Goal: Information Seeking & Learning: Learn about a topic

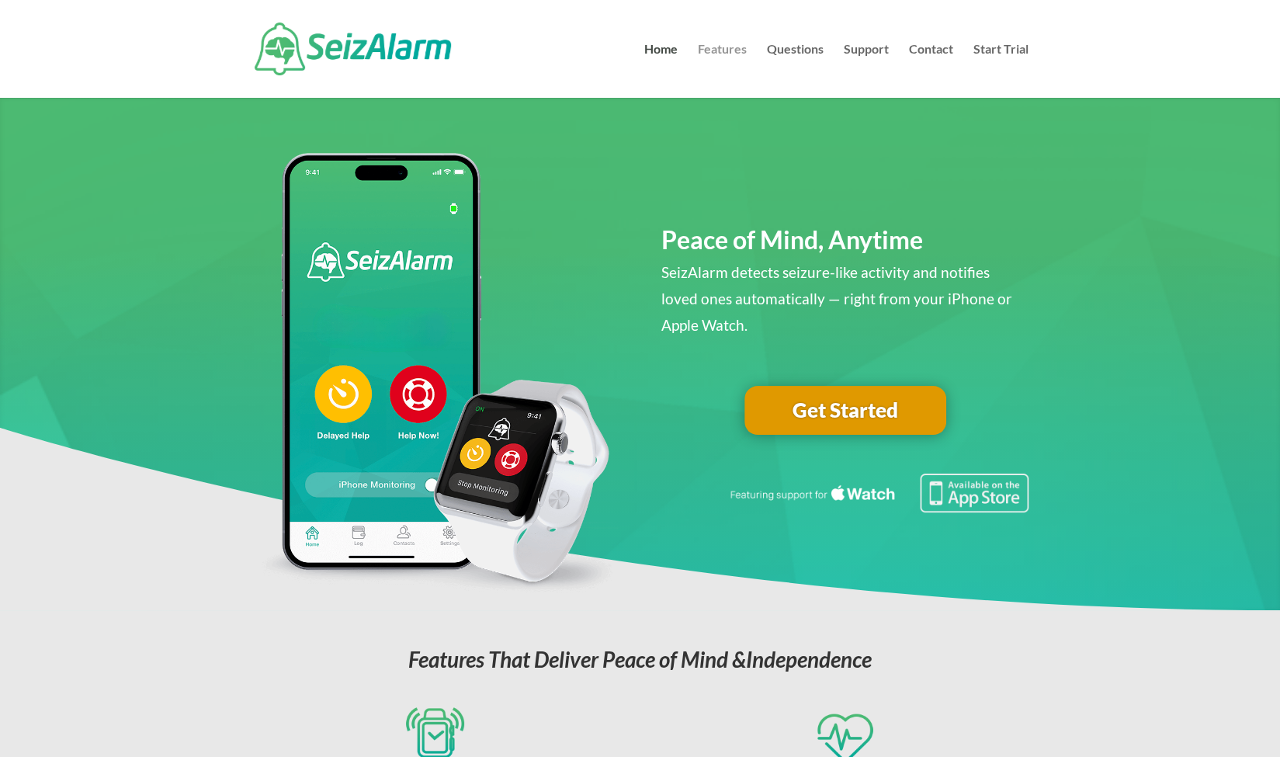
click at [712, 52] on link "Features" at bounding box center [722, 70] width 49 height 54
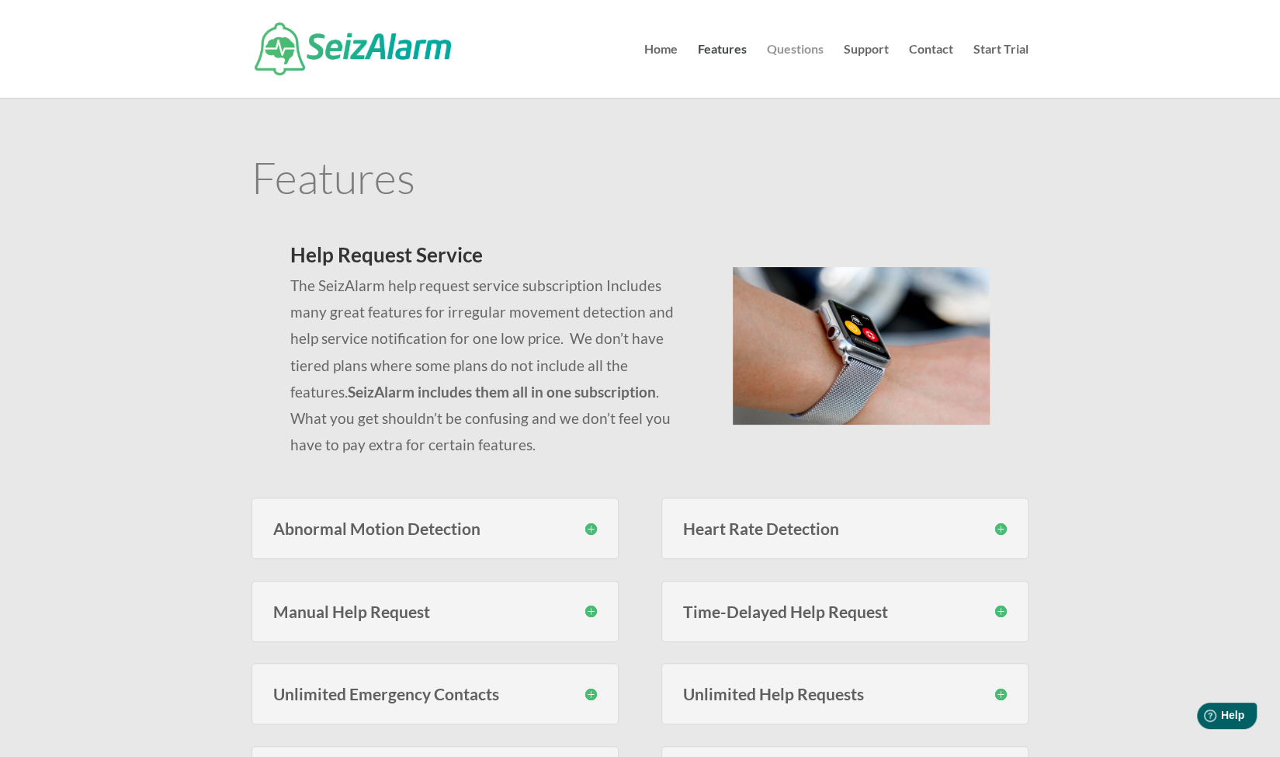
click at [775, 57] on link "Questions" at bounding box center [795, 70] width 57 height 54
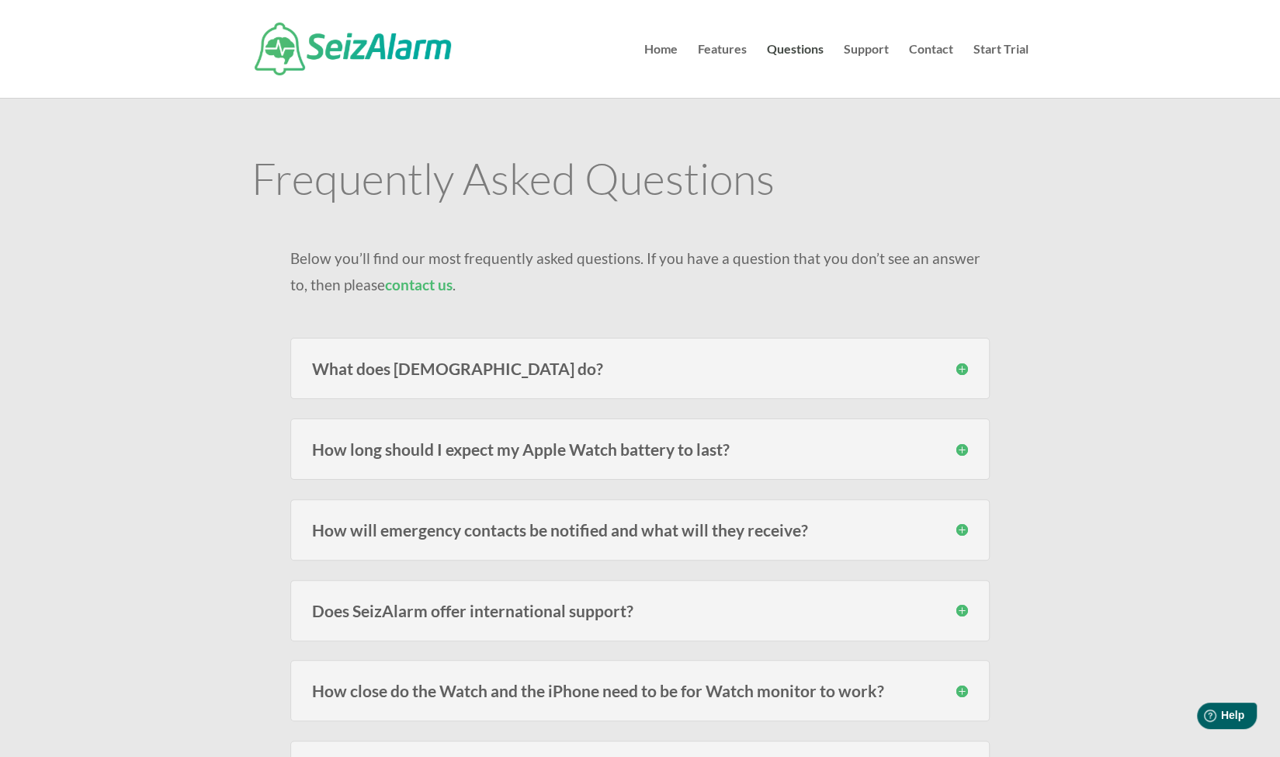
click at [459, 362] on h3 "What does SeizAlarm do?" at bounding box center [640, 368] width 656 height 16
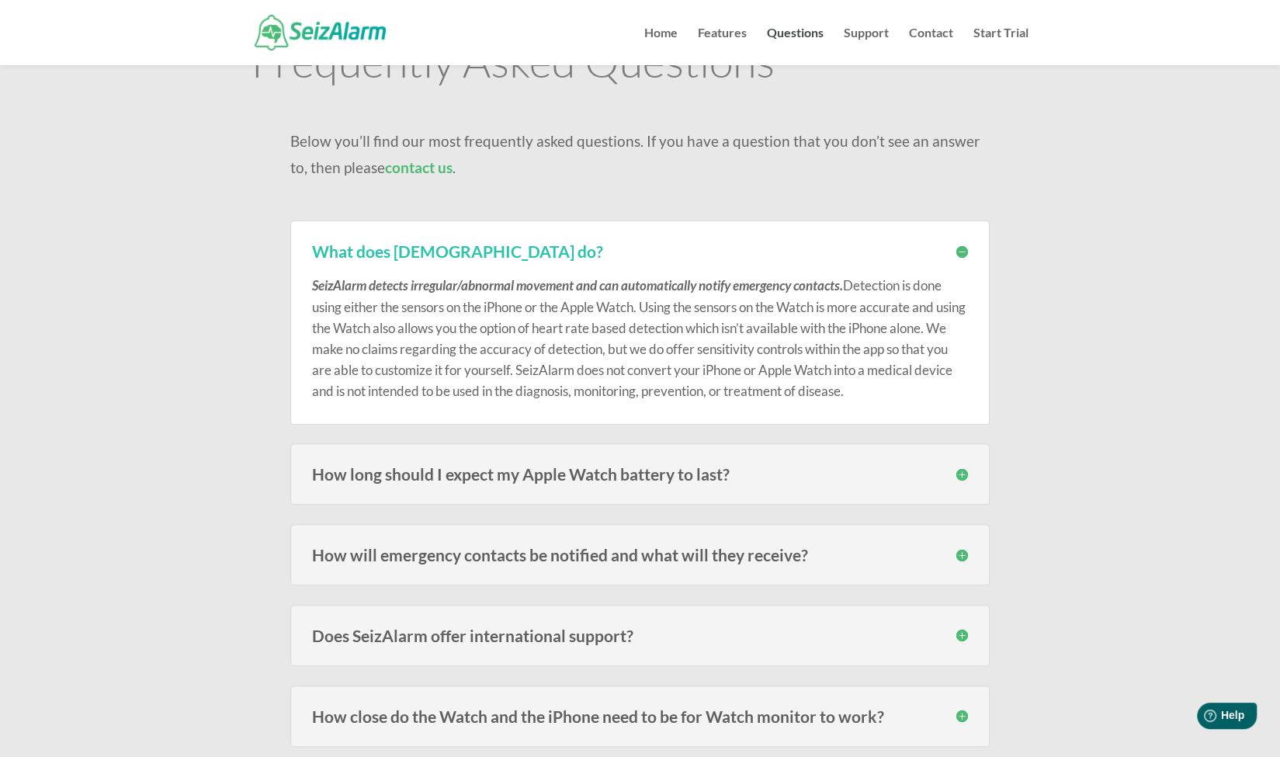
scroll to position [85, 0]
click at [526, 552] on h3 "How will emergency contacts be notified and what will they receive?" at bounding box center [640, 553] width 656 height 16
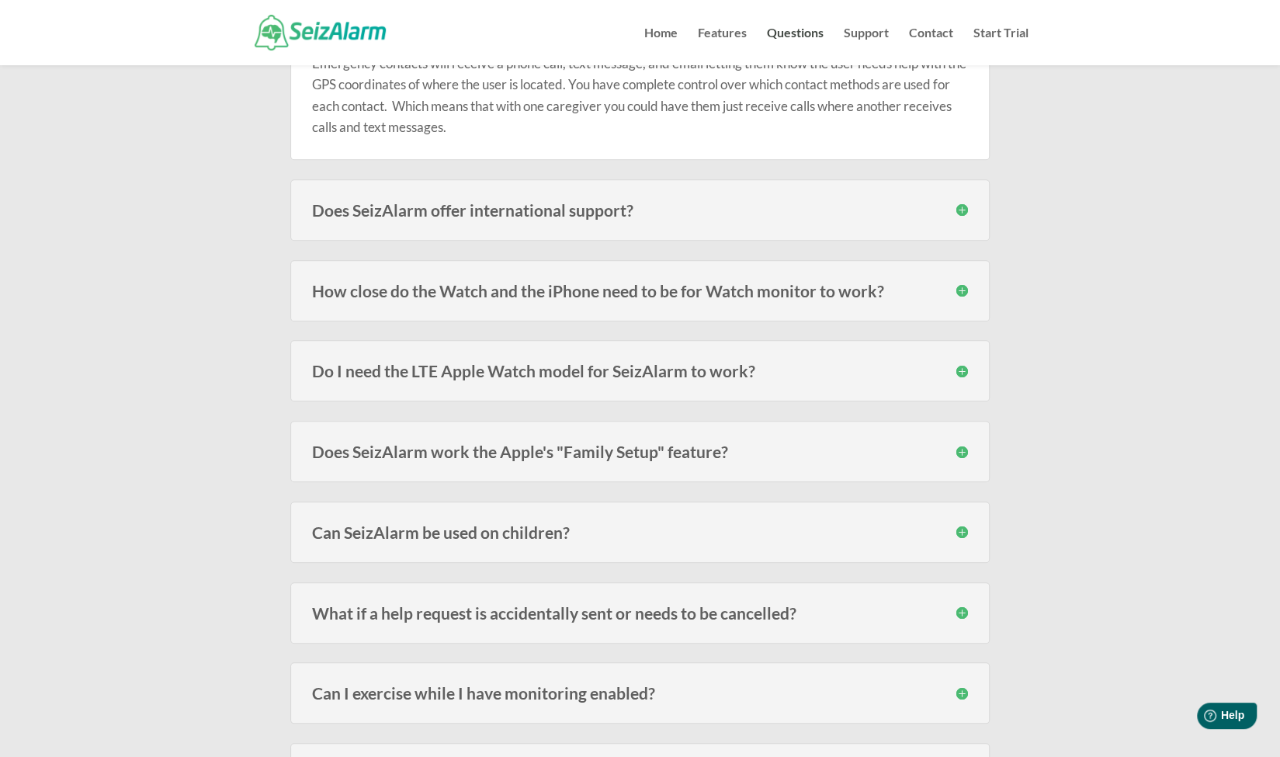
scroll to position [616, 0]
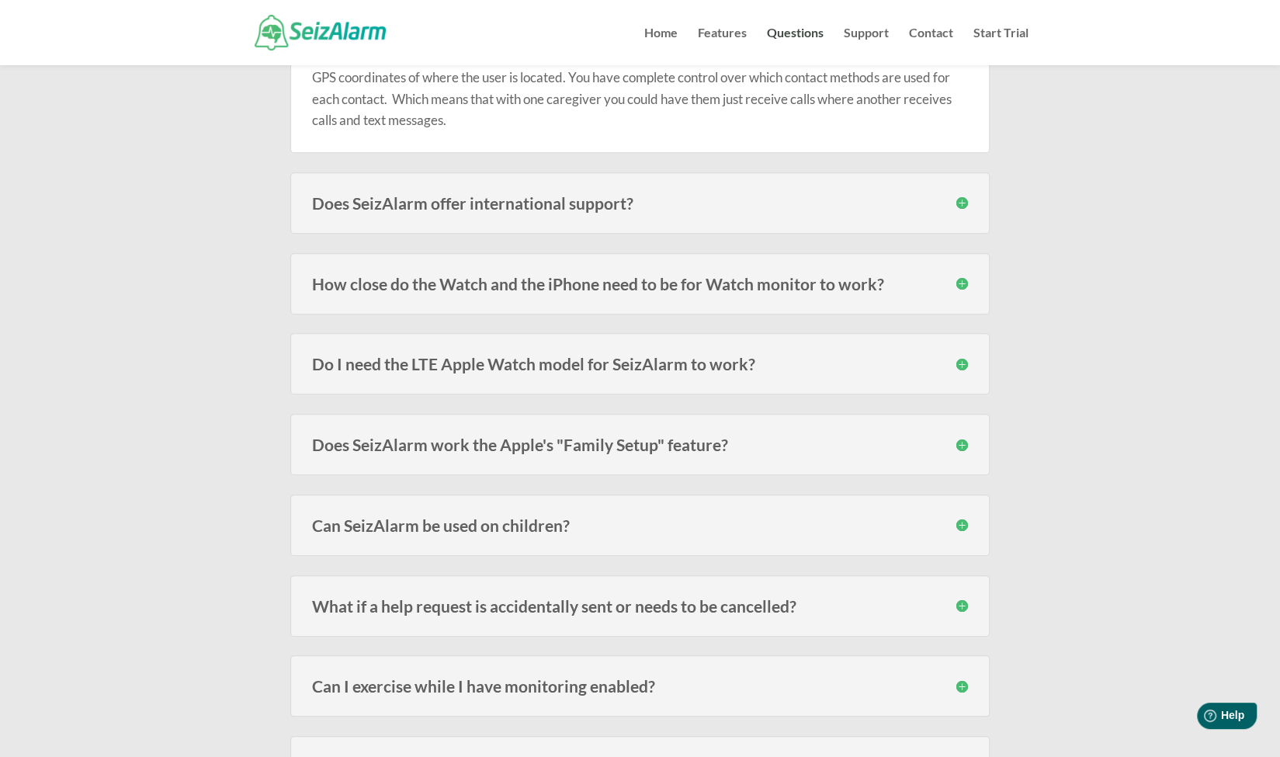
click at [825, 293] on div "How close do the Watch and the iPhone need to be for Watch monitor to work? The…" at bounding box center [639, 283] width 699 height 61
click at [782, 283] on h3 "How close do the Watch and the iPhone need to be for Watch monitor to work?" at bounding box center [640, 284] width 656 height 16
